Goal: Information Seeking & Learning: Understand process/instructions

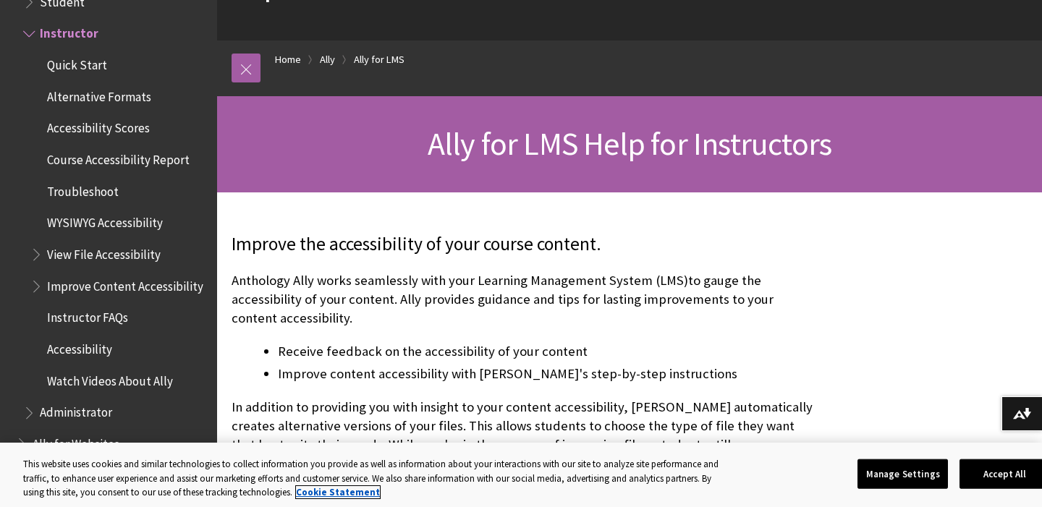
scroll to position [124, 0]
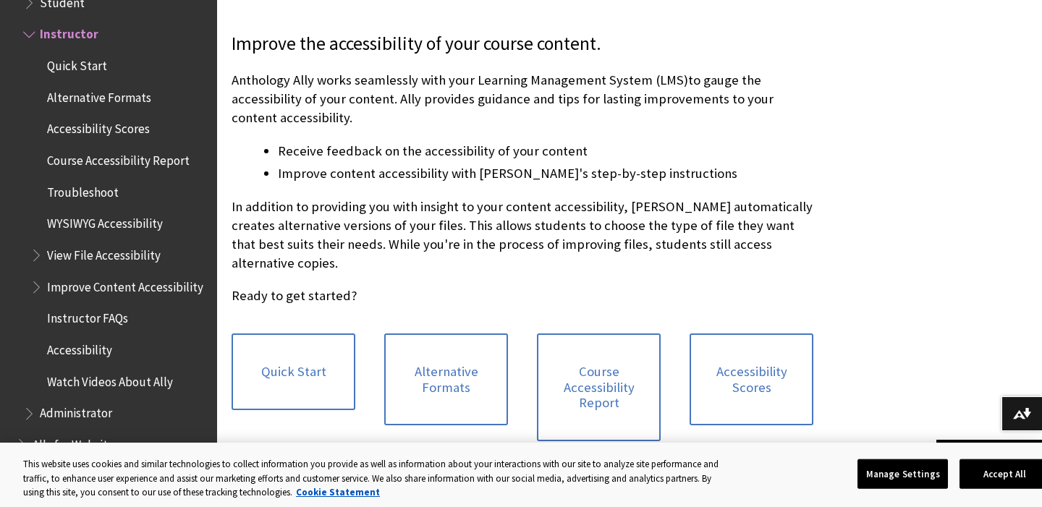
scroll to position [420, 0]
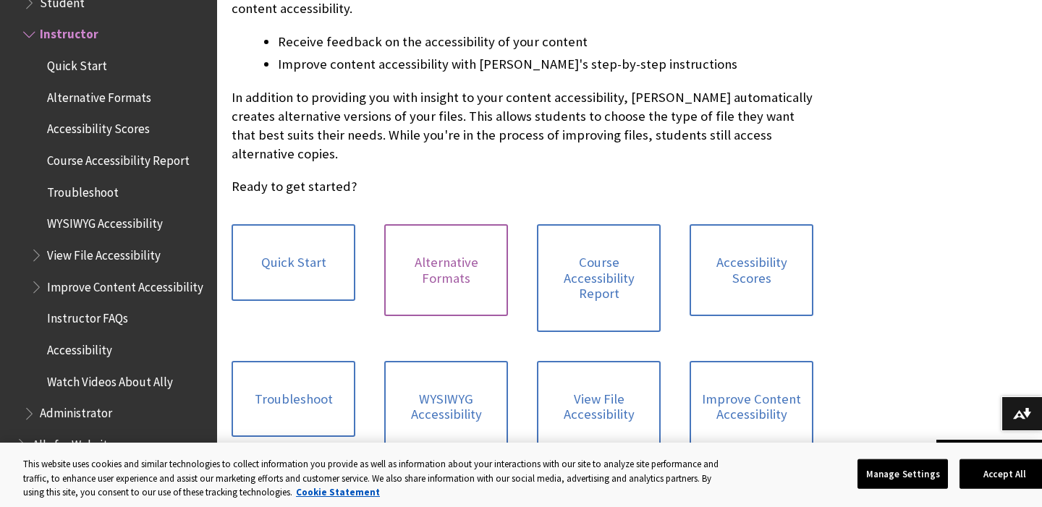
click at [466, 261] on link "Alternative Formats" at bounding box center [446, 270] width 124 height 92
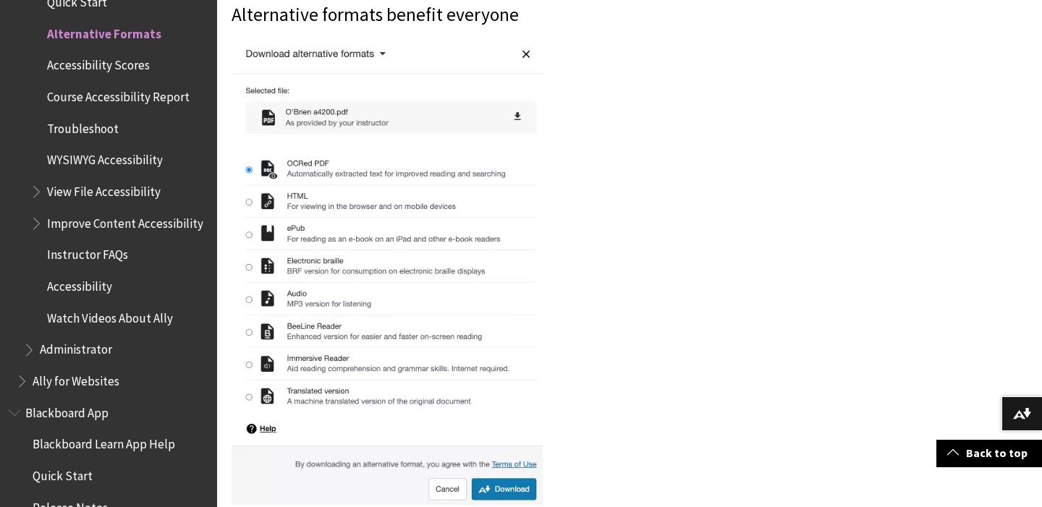
scroll to position [352, 0]
